Goal: Book appointment/travel/reservation

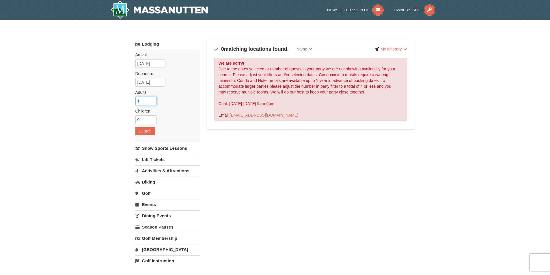
click at [143, 102] on input "1" at bounding box center [145, 101] width 21 height 9
click at [153, 98] on input "1" at bounding box center [145, 101] width 21 height 9
type input "2"
click at [151, 99] on input "2" at bounding box center [145, 101] width 21 height 9
click at [147, 81] on input "09/04/2025" at bounding box center [150, 82] width 30 height 9
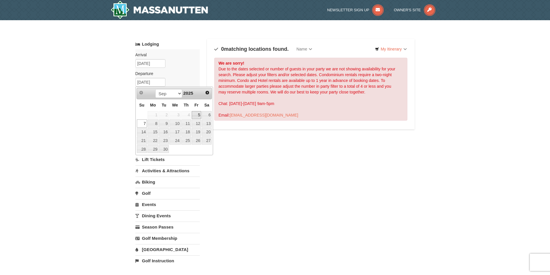
click at [200, 115] on link "5" at bounding box center [197, 115] width 10 height 8
type input "09/05/2025"
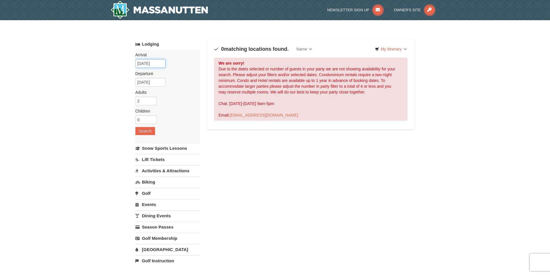
click at [153, 62] on input "09/04/2025" at bounding box center [150, 63] width 30 height 9
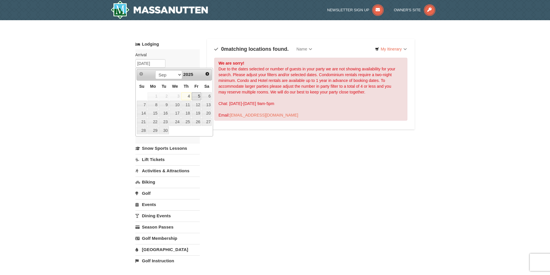
click at [195, 97] on link "5" at bounding box center [197, 96] width 10 height 8
type input "09/05/2025"
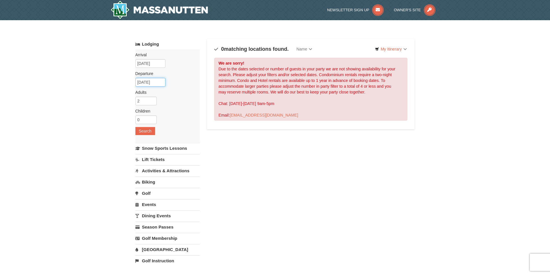
click at [161, 81] on input "[DATE]" at bounding box center [150, 82] width 30 height 9
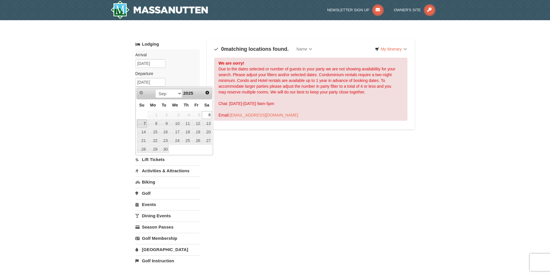
click at [139, 123] on link "7" at bounding box center [142, 123] width 10 height 8
type input "09/07/2025"
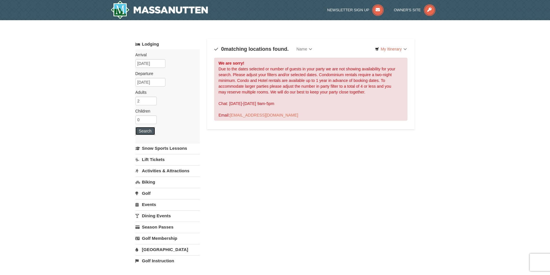
click at [147, 131] on button "Search" at bounding box center [145, 131] width 20 height 8
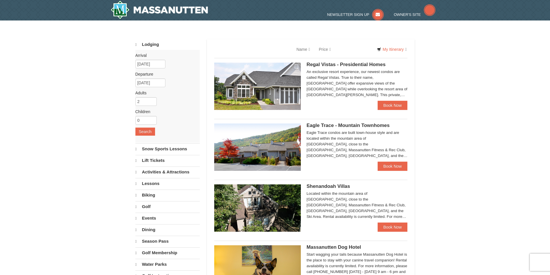
select select "9"
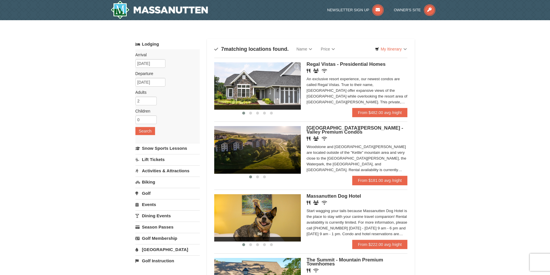
click at [267, 149] on img at bounding box center [257, 149] width 87 height 47
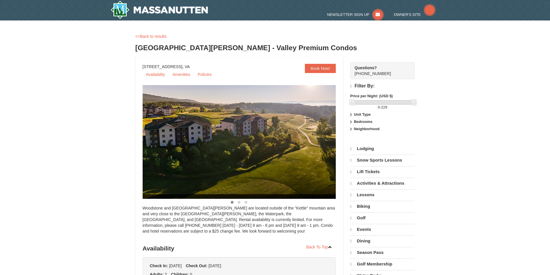
select select "9"
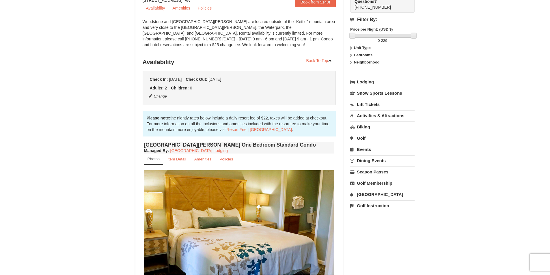
scroll to position [67, 0]
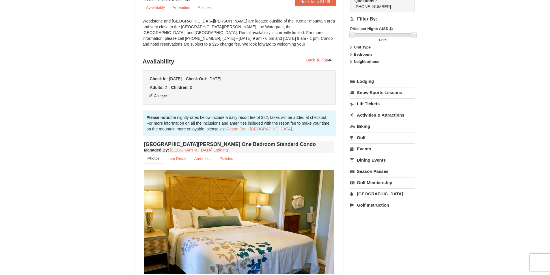
click at [357, 117] on link "Activities & Attractions" at bounding box center [382, 115] width 64 height 11
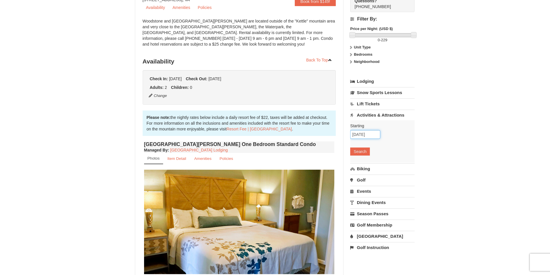
click at [361, 136] on input "09/05/2025" at bounding box center [365, 134] width 30 height 9
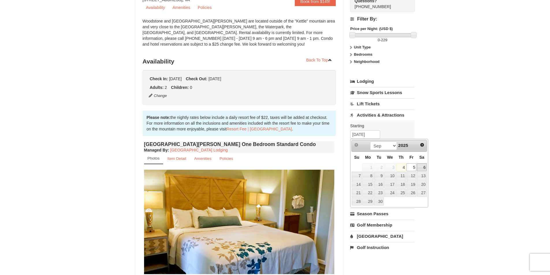
click at [419, 168] on link "6" at bounding box center [422, 167] width 10 height 8
type input "[DATE]"
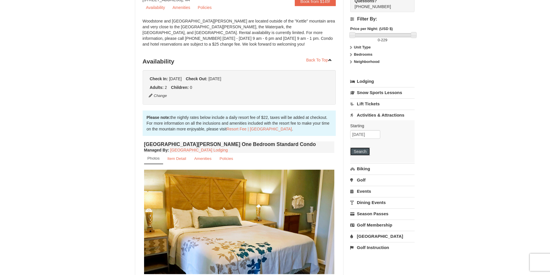
click at [361, 150] on button "Search" at bounding box center [360, 151] width 20 height 8
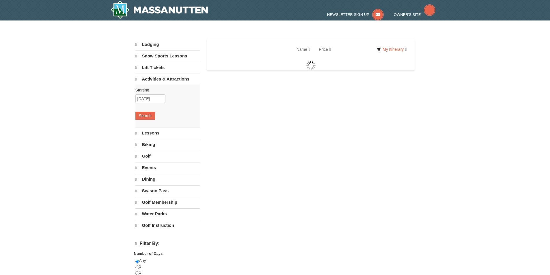
select select "9"
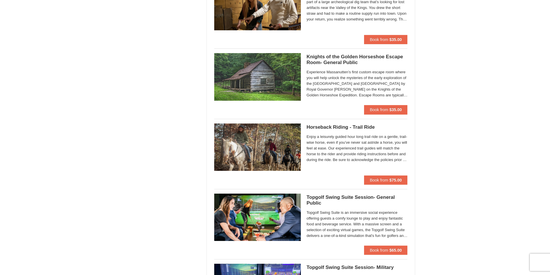
scroll to position [577, 0]
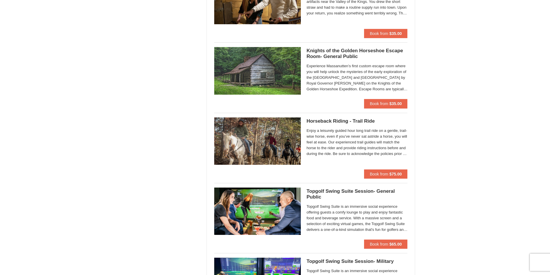
click at [236, 130] on img at bounding box center [257, 140] width 87 height 47
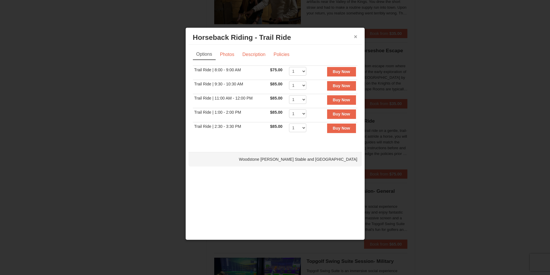
click at [356, 36] on button "×" at bounding box center [355, 37] width 3 height 6
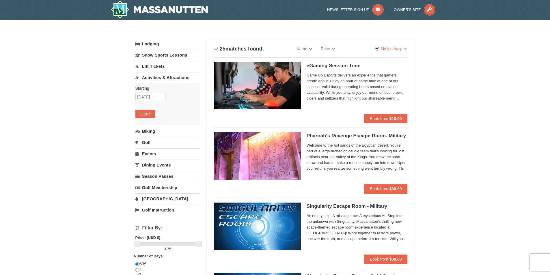
scroll to position [0, 0]
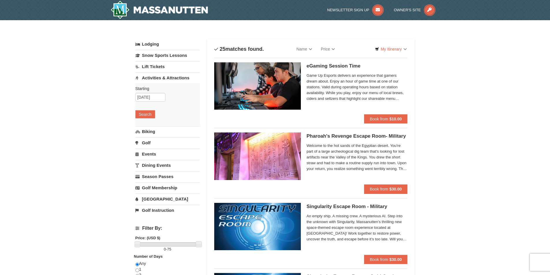
click at [155, 129] on link "Biking" at bounding box center [167, 131] width 64 height 11
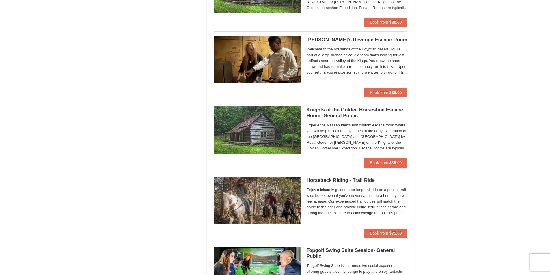
scroll to position [519, 0]
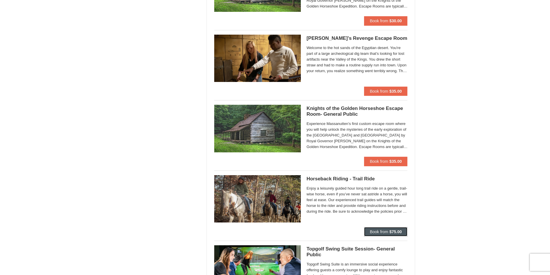
click at [374, 234] on span "Book from" at bounding box center [379, 231] width 18 height 5
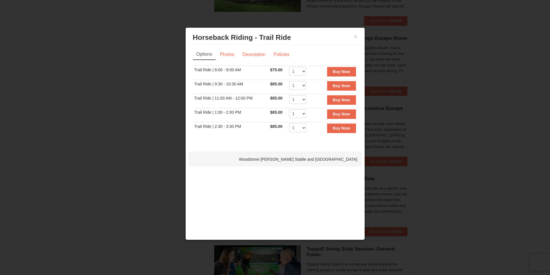
click at [462, 206] on div at bounding box center [275, 137] width 550 height 275
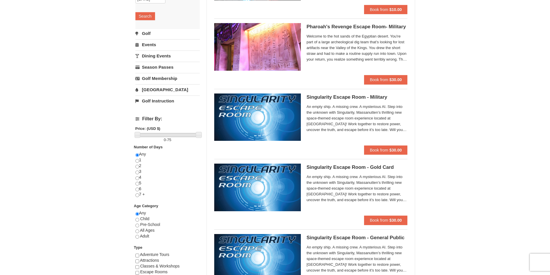
scroll to position [0, 0]
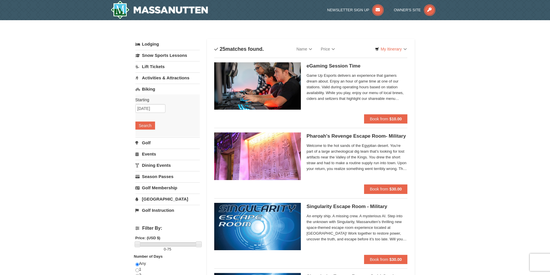
click at [155, 43] on link "Lodging" at bounding box center [167, 44] width 64 height 10
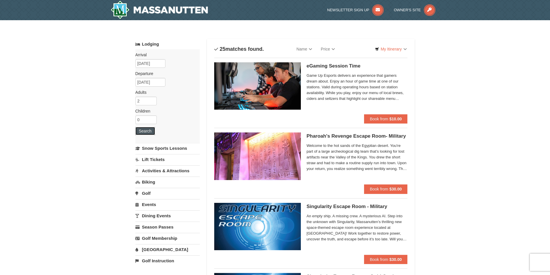
click at [142, 133] on button "Search" at bounding box center [145, 131] width 20 height 8
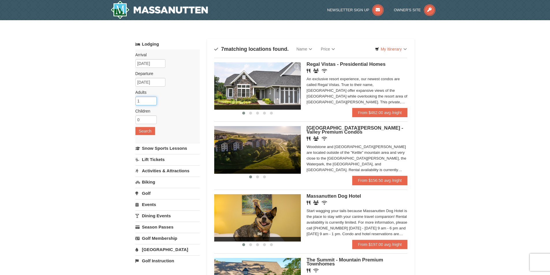
type input "1"
click at [153, 101] on input "1" at bounding box center [145, 101] width 21 height 9
click at [141, 130] on button "Search" at bounding box center [145, 131] width 20 height 8
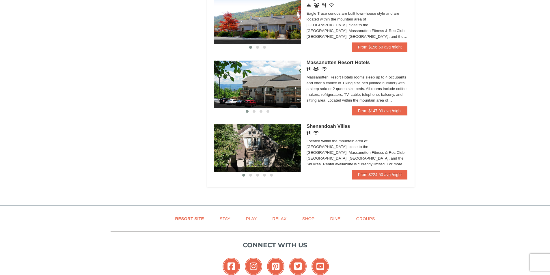
scroll to position [346, 0]
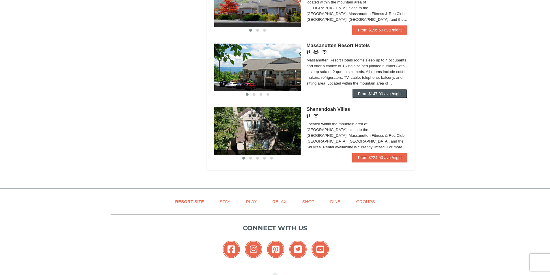
click at [382, 90] on link "From $147.00 avg /night" at bounding box center [379, 93] width 55 height 9
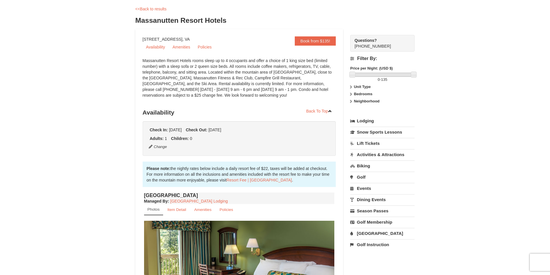
scroll to position [115, 0]
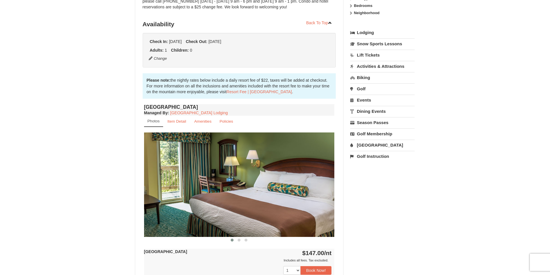
click at [332, 186] on img at bounding box center [239, 184] width 190 height 104
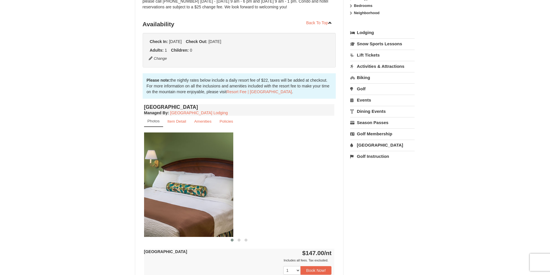
drag, startPoint x: 330, startPoint y: 182, endPoint x: 213, endPoint y: 192, distance: 117.3
click at [213, 192] on img at bounding box center [138, 184] width 190 height 104
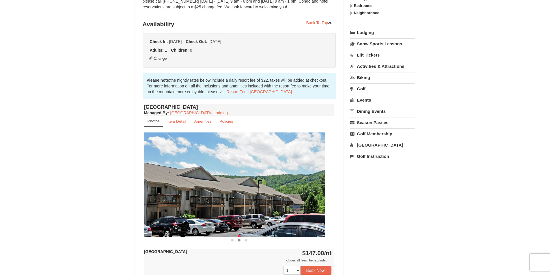
drag, startPoint x: 321, startPoint y: 195, endPoint x: 155, endPoint y: 212, distance: 166.7
click at [157, 212] on img at bounding box center [229, 184] width 190 height 104
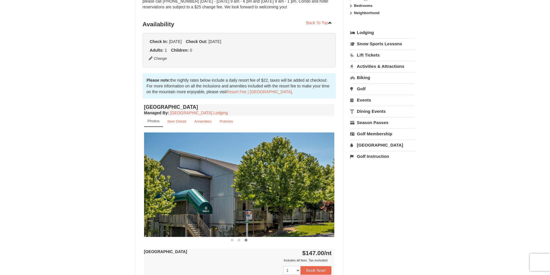
drag, startPoint x: 318, startPoint y: 204, endPoint x: 164, endPoint y: 206, distance: 153.8
click at [164, 206] on img at bounding box center [239, 184] width 190 height 104
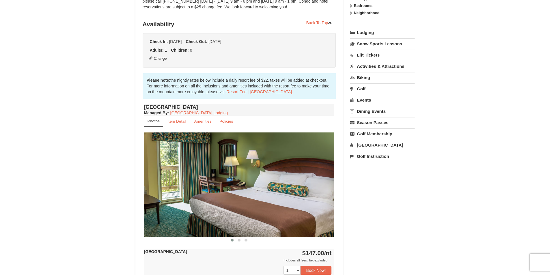
drag, startPoint x: 269, startPoint y: 203, endPoint x: 104, endPoint y: 198, distance: 164.8
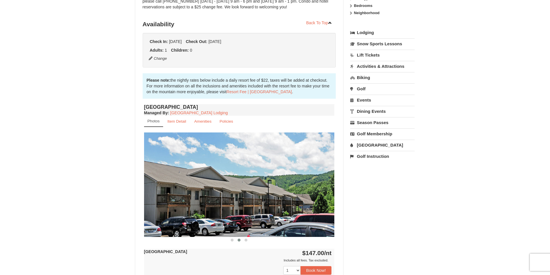
drag, startPoint x: 265, startPoint y: 184, endPoint x: 128, endPoint y: 195, distance: 136.6
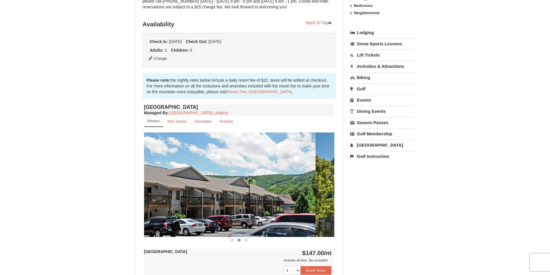
drag, startPoint x: 246, startPoint y: 194, endPoint x: 127, endPoint y: 185, distance: 119.5
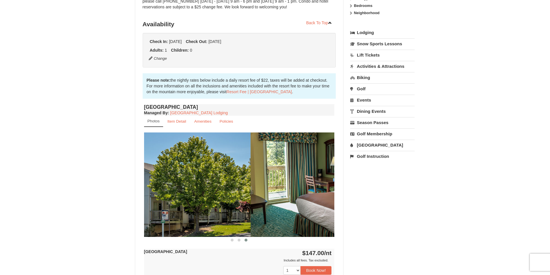
drag, startPoint x: 258, startPoint y: 196, endPoint x: 126, endPoint y: 184, distance: 132.7
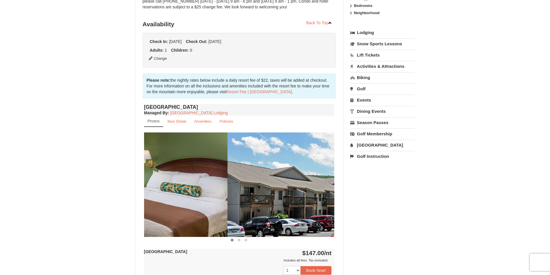
drag, startPoint x: 157, startPoint y: 194, endPoint x: 104, endPoint y: 181, distance: 53.6
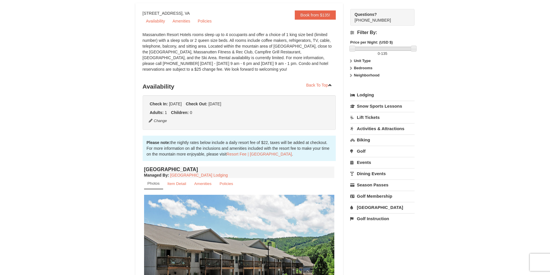
scroll to position [0, 0]
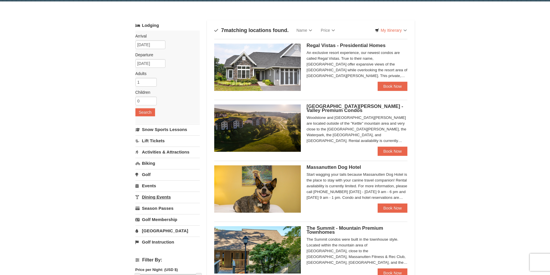
scroll to position [29, 0]
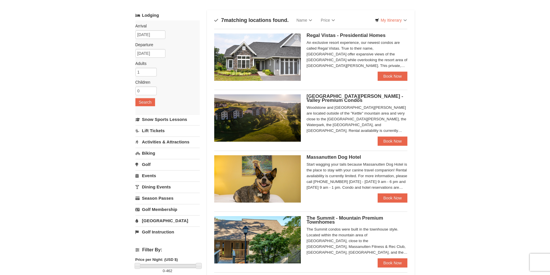
click at [151, 218] on link "[GEOGRAPHIC_DATA]" at bounding box center [167, 220] width 64 height 11
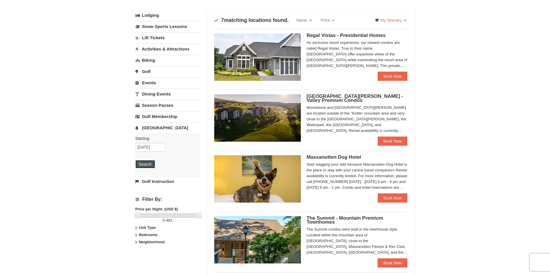
click at [147, 164] on button "Search" at bounding box center [145, 164] width 20 height 8
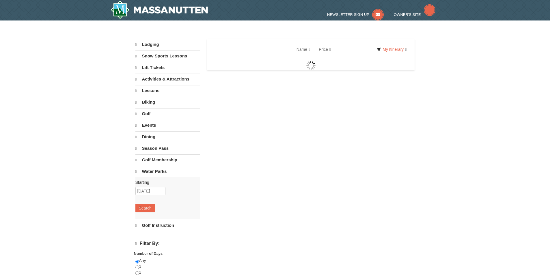
select select "9"
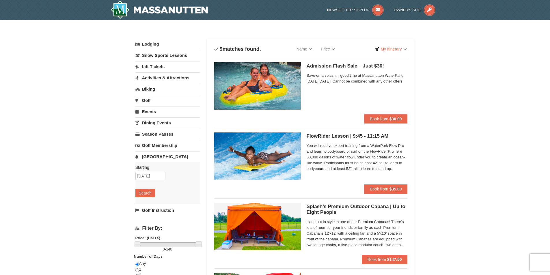
click at [346, 63] on div "Admission Flash Sale – Just $30! Massanutten Indoor/Outdoor WaterPark Save on a…" at bounding box center [356, 88] width 101 height 52
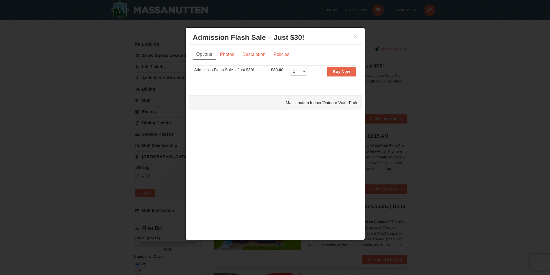
click at [438, 89] on div at bounding box center [275, 137] width 550 height 275
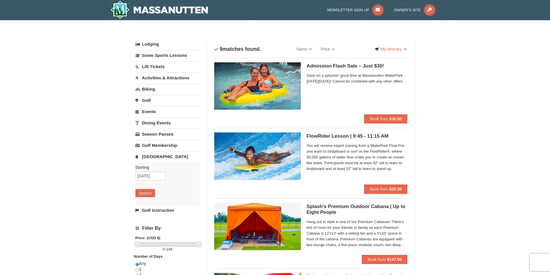
click at [266, 84] on img at bounding box center [257, 85] width 87 height 47
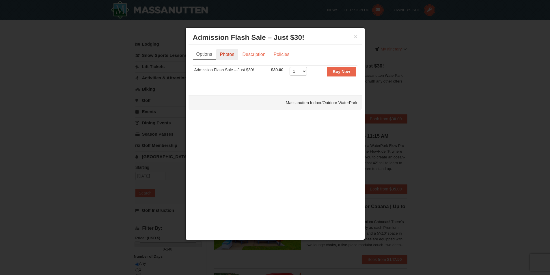
click at [234, 55] on link "Photos" at bounding box center [227, 54] width 22 height 11
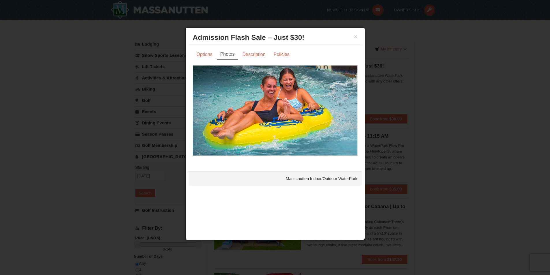
click at [380, 132] on div at bounding box center [275, 137] width 550 height 275
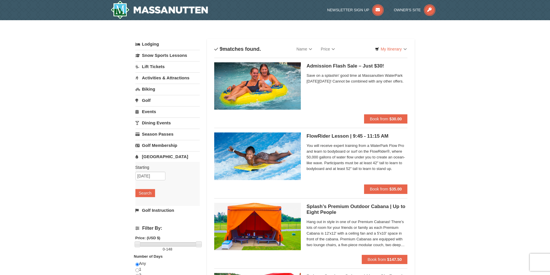
click at [155, 76] on link "Activities & Attractions" at bounding box center [167, 77] width 64 height 11
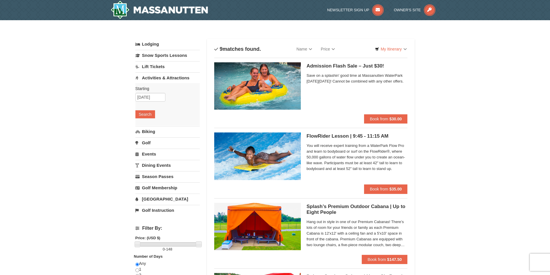
click at [146, 144] on link "Golf" at bounding box center [167, 142] width 64 height 11
click at [151, 133] on button "Search" at bounding box center [145, 137] width 20 height 8
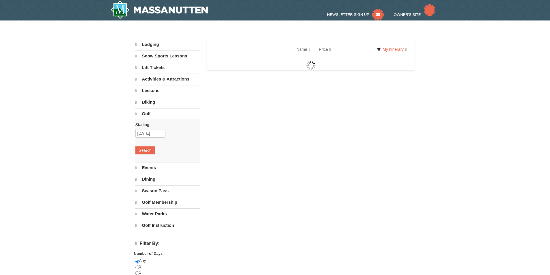
select select "9"
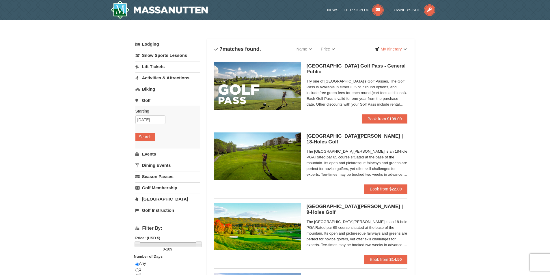
click at [144, 68] on link "Lift Tickets" at bounding box center [167, 66] width 64 height 11
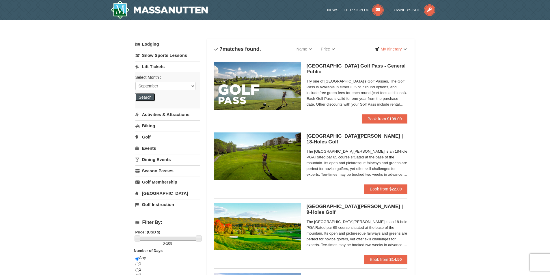
click at [139, 94] on button "Search" at bounding box center [145, 97] width 20 height 8
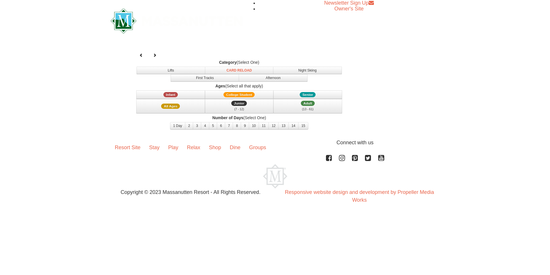
select select "9"
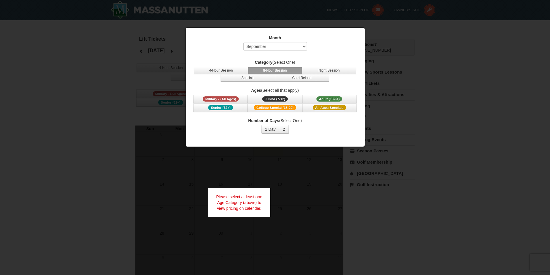
click at [417, 206] on div at bounding box center [275, 137] width 550 height 275
click at [332, 98] on span "Adult (13-61)" at bounding box center [329, 98] width 26 height 5
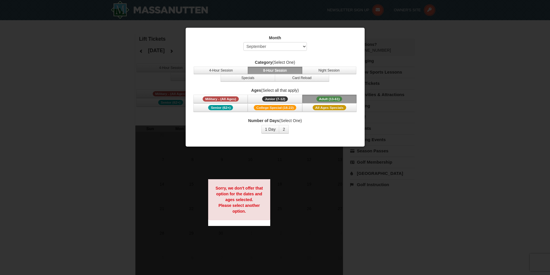
click at [332, 98] on span "Adult (13-61)" at bounding box center [329, 98] width 26 height 5
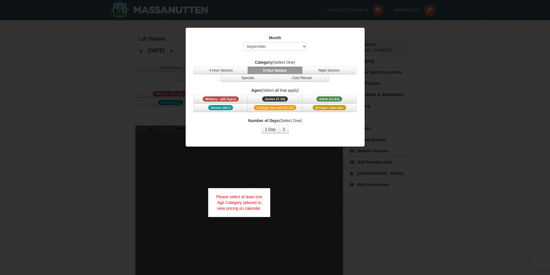
click at [40, 124] on div at bounding box center [275, 137] width 550 height 275
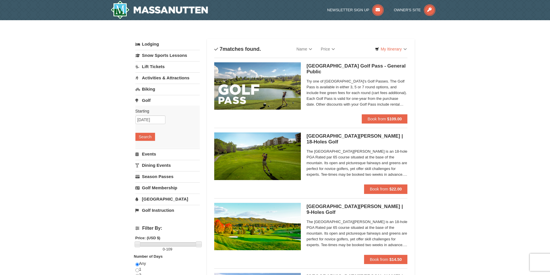
click at [143, 158] on link "Events" at bounding box center [167, 154] width 64 height 11
click at [157, 168] on link "Dining Events" at bounding box center [167, 165] width 64 height 11
click at [140, 160] on button "Search" at bounding box center [145, 159] width 20 height 8
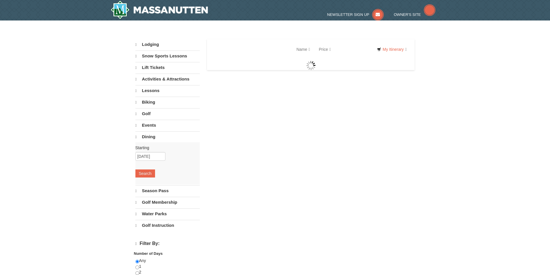
select select "9"
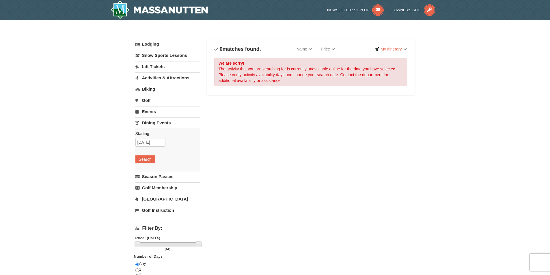
click at [157, 46] on link "Lodging" at bounding box center [167, 44] width 64 height 10
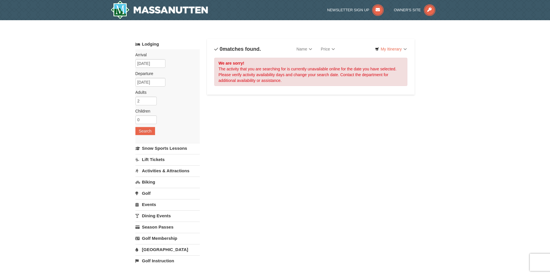
click at [151, 193] on link "Golf" at bounding box center [167, 193] width 64 height 11
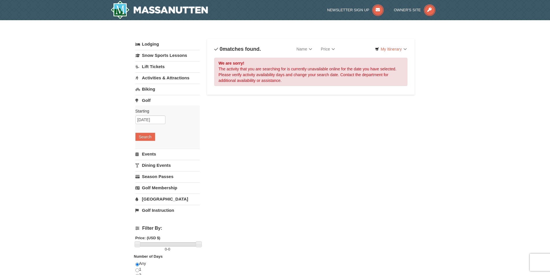
click at [143, 141] on div "Starting Please format dates MM/DD/YYYY Please format dates MM/DD/YYYY 09/06/20…" at bounding box center [167, 127] width 64 height 42
click at [142, 137] on button "Search" at bounding box center [145, 137] width 20 height 8
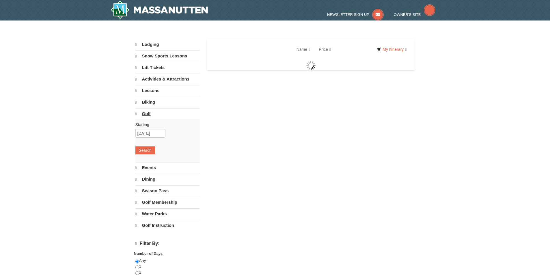
select select "9"
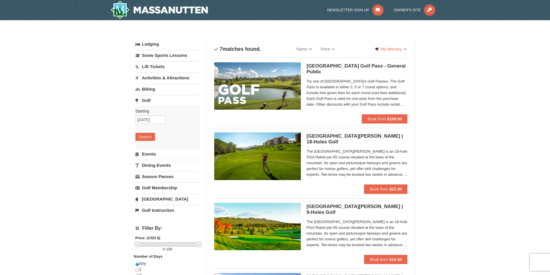
click at [143, 91] on link "Biking" at bounding box center [167, 89] width 64 height 11
click at [145, 125] on button "Search" at bounding box center [145, 125] width 20 height 8
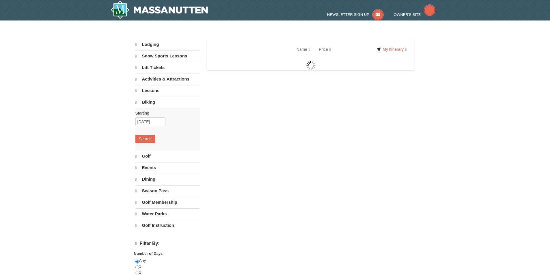
select select "9"
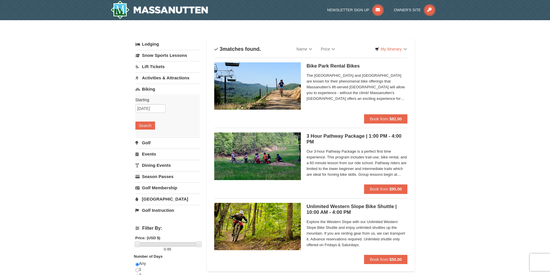
click at [141, 212] on link "Golf Instruction" at bounding box center [167, 210] width 64 height 11
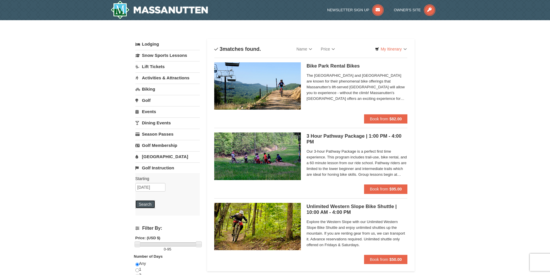
click at [146, 208] on button "Search" at bounding box center [145, 204] width 20 height 8
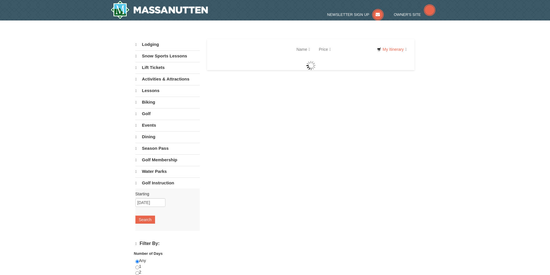
select select "9"
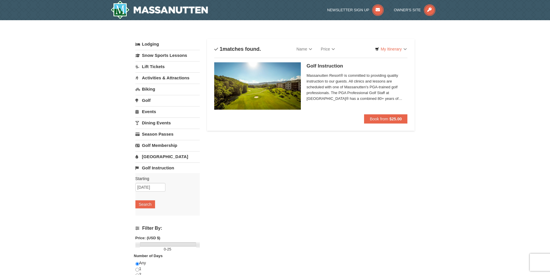
click at [261, 92] on img at bounding box center [257, 85] width 87 height 47
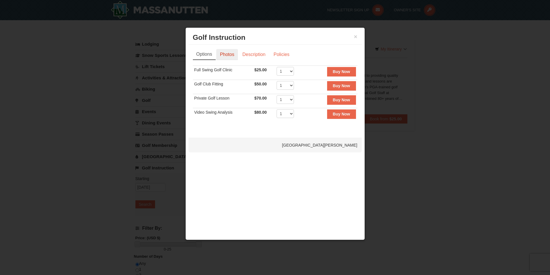
click at [226, 58] on link "Photos" at bounding box center [227, 54] width 22 height 11
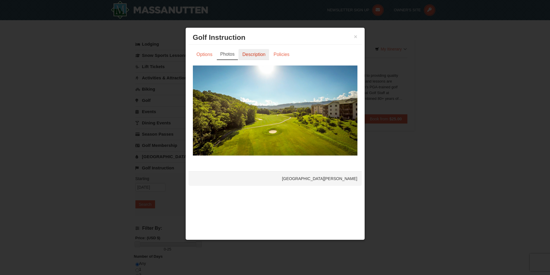
click at [258, 53] on link "Description" at bounding box center [253, 54] width 31 height 11
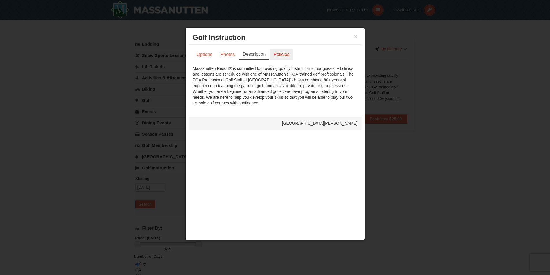
click at [275, 53] on link "Policies" at bounding box center [280, 54] width 23 height 11
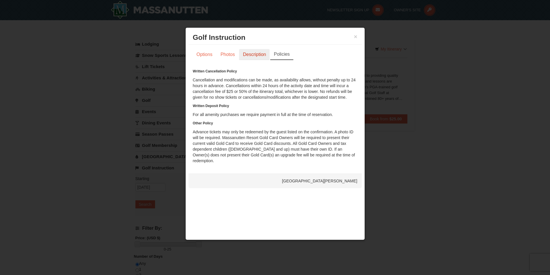
click at [251, 55] on link "Description" at bounding box center [254, 54] width 31 height 11
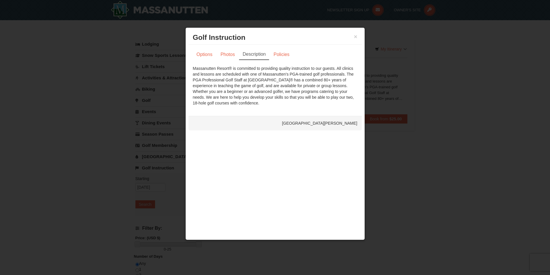
click at [399, 171] on div at bounding box center [275, 137] width 550 height 275
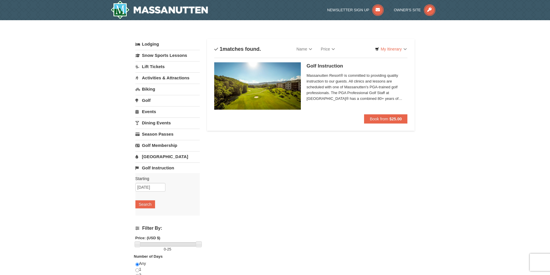
click at [141, 112] on link "Events" at bounding box center [167, 111] width 64 height 11
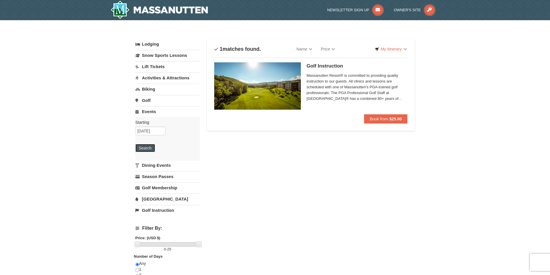
click at [141, 145] on button "Search" at bounding box center [145, 148] width 20 height 8
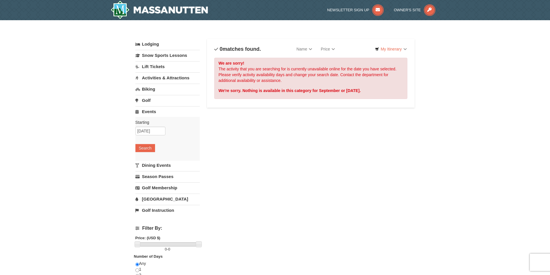
click at [149, 73] on link "Activities & Attractions" at bounding box center [167, 77] width 64 height 11
click at [148, 111] on button "Search" at bounding box center [145, 114] width 20 height 8
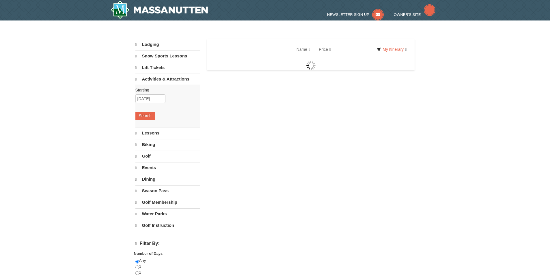
select select "9"
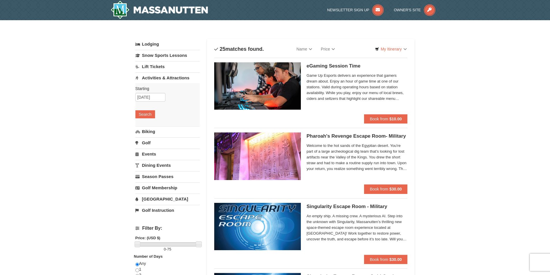
click at [292, 169] on img at bounding box center [257, 155] width 87 height 47
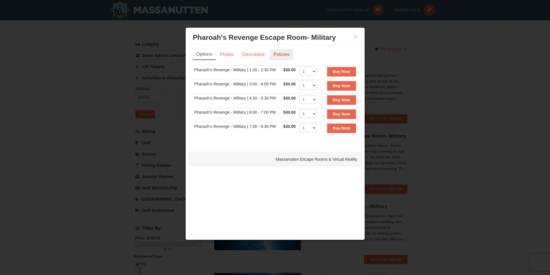
click at [278, 50] on link "Policies" at bounding box center [280, 54] width 23 height 11
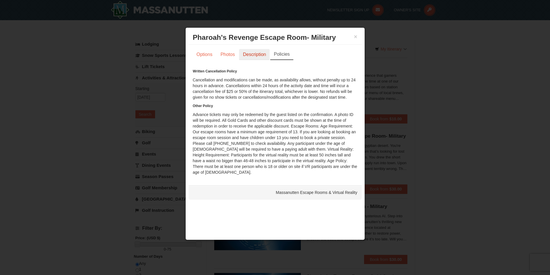
click at [256, 54] on link "Description" at bounding box center [254, 54] width 31 height 11
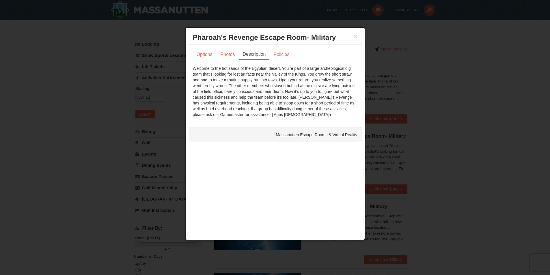
click at [481, 154] on div at bounding box center [275, 137] width 550 height 275
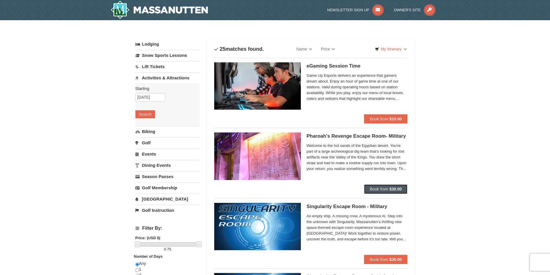
click at [366, 191] on button "Book from $30.00" at bounding box center [386, 188] width 44 height 9
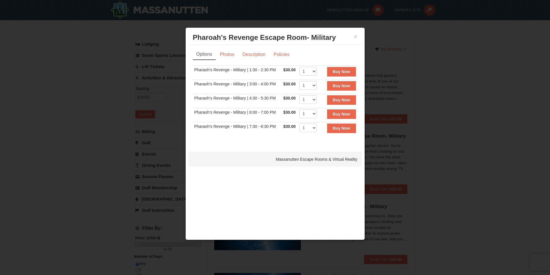
click at [426, 129] on div at bounding box center [275, 137] width 550 height 275
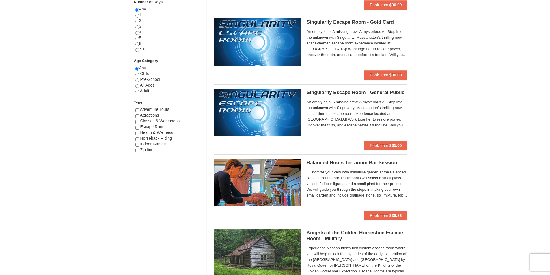
scroll to position [260, 0]
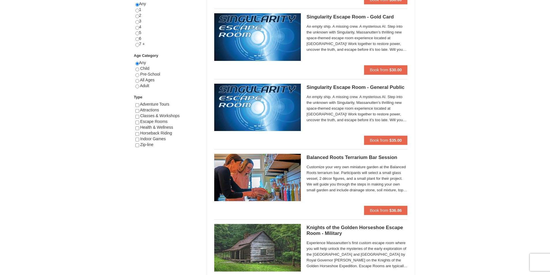
click at [259, 192] on img at bounding box center [257, 177] width 87 height 47
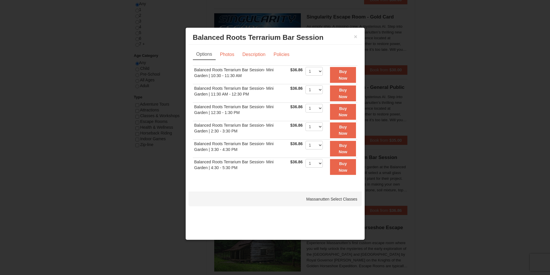
click at [227, 45] on div "Options Photos Description Policies Sorry, no matches found. Please remove some…" at bounding box center [274, 115] width 173 height 141
click at [224, 51] on link "Photos" at bounding box center [227, 54] width 22 height 11
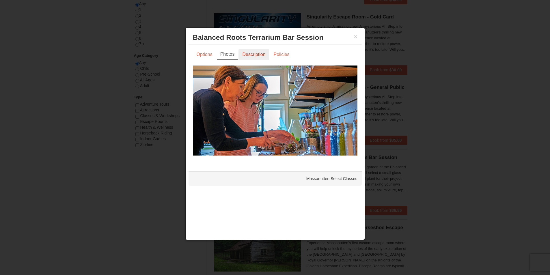
click at [264, 57] on link "Description" at bounding box center [253, 54] width 31 height 11
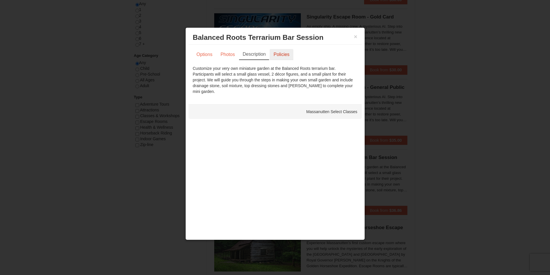
click at [283, 53] on link "Policies" at bounding box center [280, 54] width 23 height 11
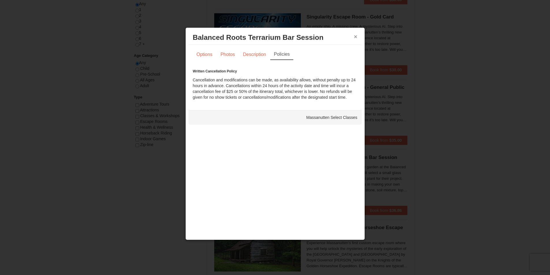
click at [356, 35] on button "×" at bounding box center [355, 37] width 3 height 6
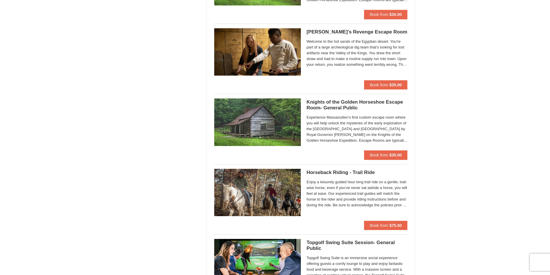
scroll to position [577, 0]
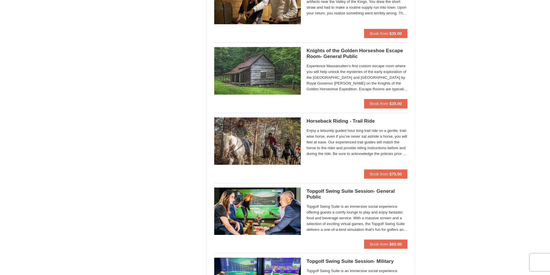
click at [250, 153] on img at bounding box center [257, 140] width 87 height 47
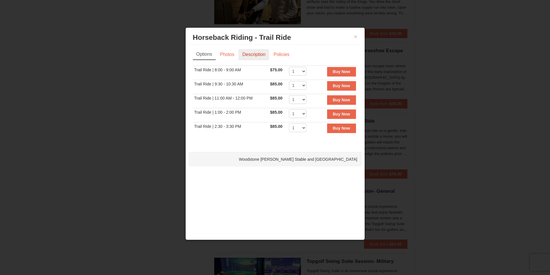
click at [254, 53] on link "Description" at bounding box center [253, 54] width 31 height 11
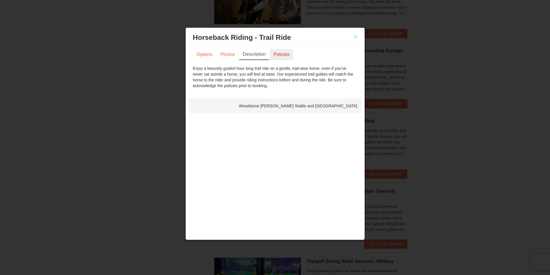
click at [275, 53] on link "Policies" at bounding box center [280, 54] width 23 height 11
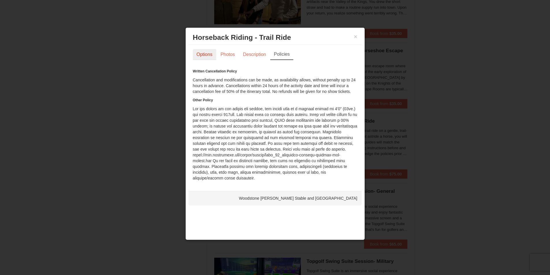
click at [205, 53] on link "Options" at bounding box center [204, 54] width 23 height 11
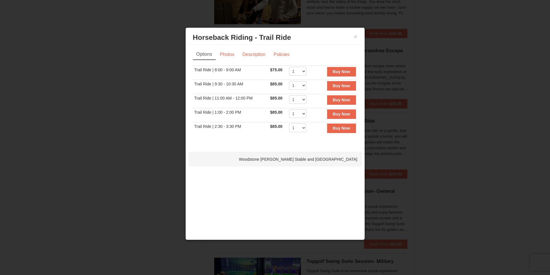
click at [411, 76] on div at bounding box center [275, 137] width 550 height 275
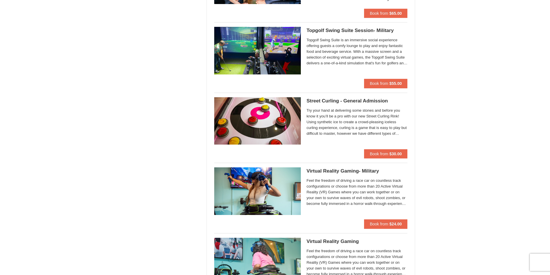
scroll to position [894, 0]
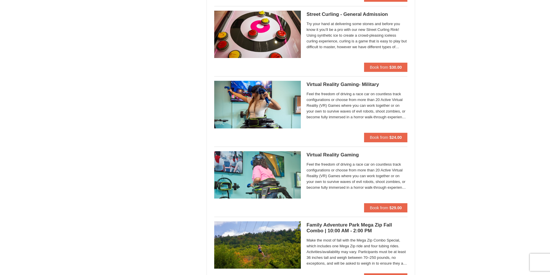
click at [223, 182] on img at bounding box center [257, 174] width 87 height 47
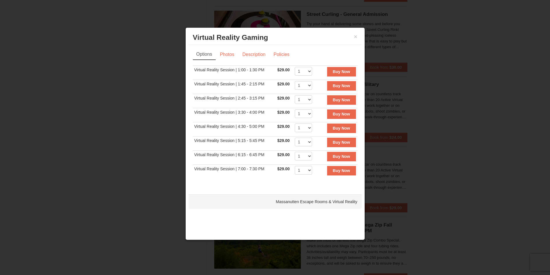
click at [467, 138] on div at bounding box center [275, 137] width 550 height 275
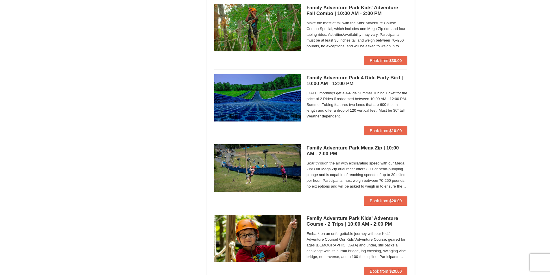
scroll to position [1154, 0]
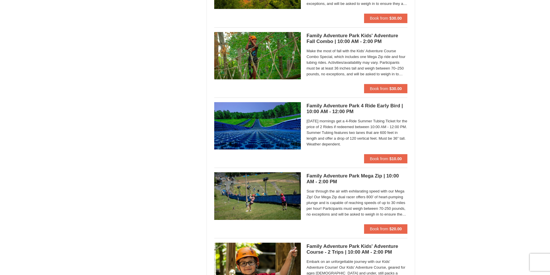
click at [246, 133] on img at bounding box center [257, 125] width 87 height 47
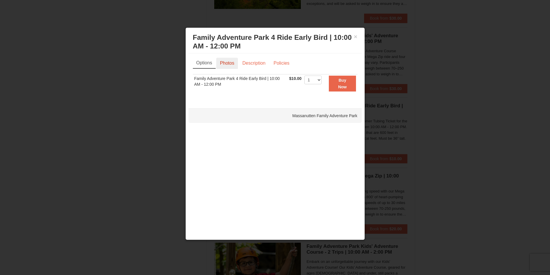
click at [233, 62] on link "Photos" at bounding box center [227, 63] width 22 height 11
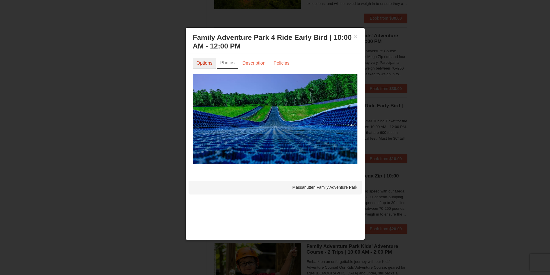
click at [207, 62] on link "Options" at bounding box center [204, 63] width 23 height 11
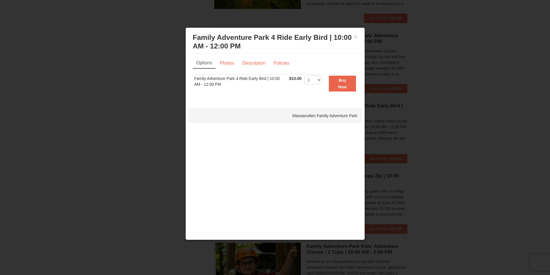
click at [512, 71] on div at bounding box center [275, 137] width 550 height 275
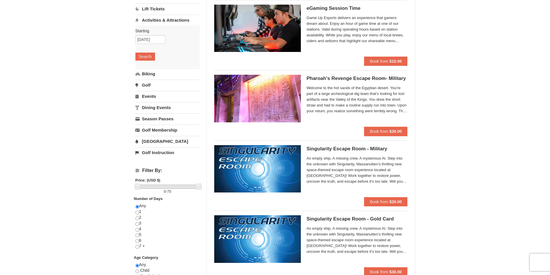
scroll to position [0, 0]
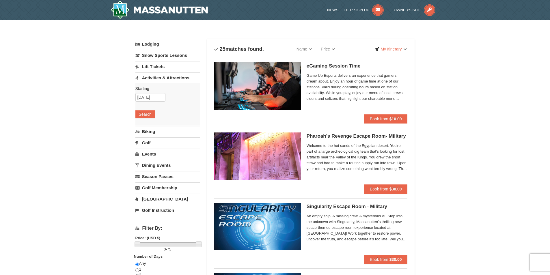
click at [151, 201] on link "[GEOGRAPHIC_DATA]" at bounding box center [167, 199] width 64 height 11
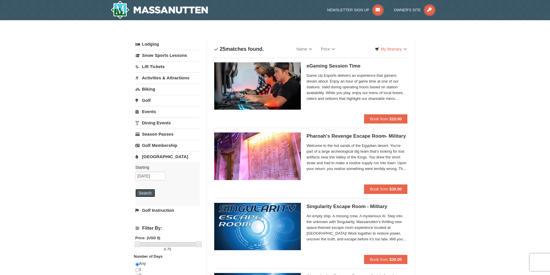
click at [149, 196] on button "Search" at bounding box center [145, 193] width 20 height 8
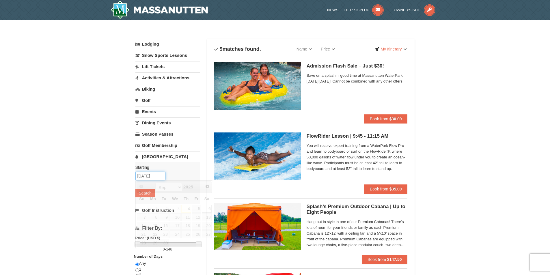
click at [149, 179] on input "09/06/2025" at bounding box center [150, 176] width 30 height 9
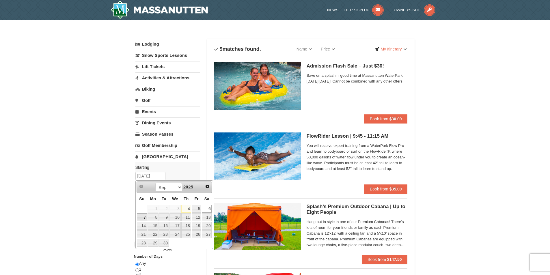
click at [140, 216] on link "7" at bounding box center [142, 217] width 10 height 8
type input "[DATE]"
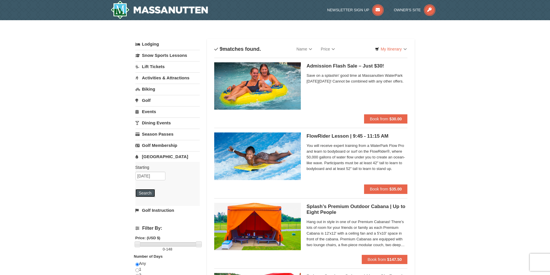
click at [145, 196] on button "Search" at bounding box center [145, 193] width 20 height 8
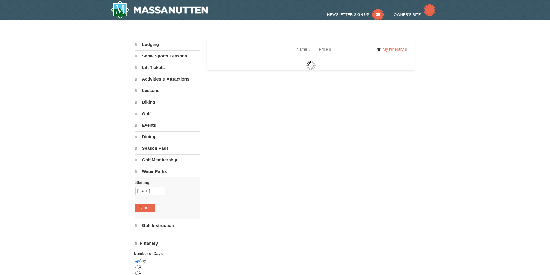
select select "9"
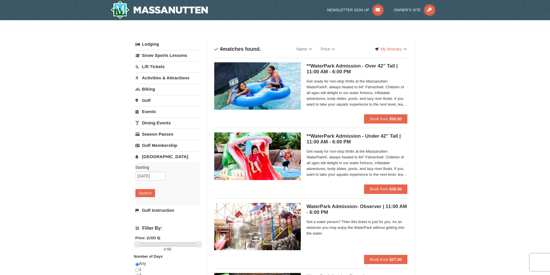
click at [264, 90] on img at bounding box center [257, 85] width 87 height 47
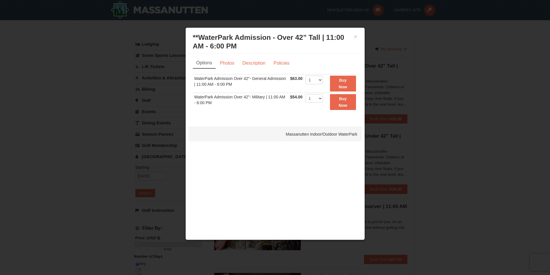
click at [420, 85] on div at bounding box center [275, 137] width 550 height 275
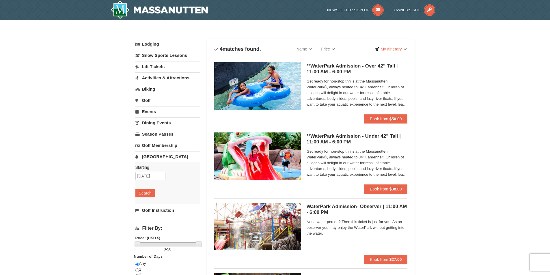
click at [161, 125] on link "Dining Events" at bounding box center [167, 122] width 64 height 11
click at [137, 162] on button "Search" at bounding box center [145, 159] width 20 height 8
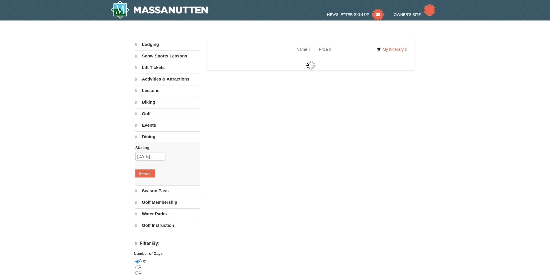
select select "9"
